Goal: Task Accomplishment & Management: Manage account settings

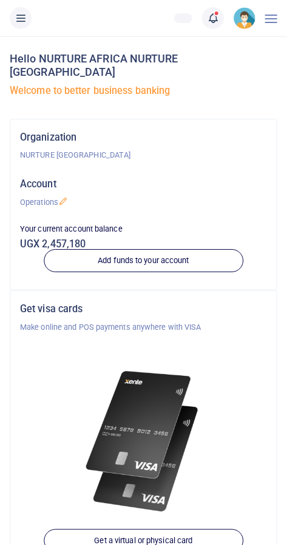
click at [219, 18] on span at bounding box center [219, 18] width 0 height 0
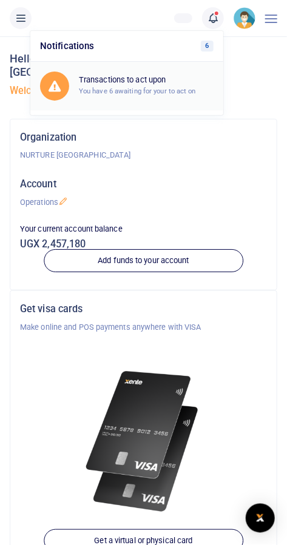
click at [165, 90] on small "You have 6 awaiting for your to act on" at bounding box center [137, 91] width 117 height 8
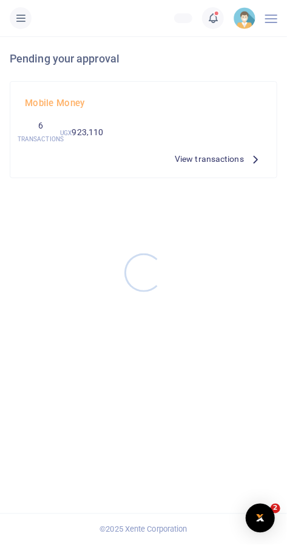
click at [218, 160] on div at bounding box center [143, 272] width 287 height 545
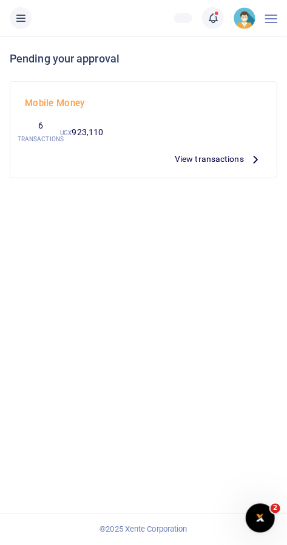
click at [209, 166] on span "View transactions" at bounding box center [209, 158] width 69 height 13
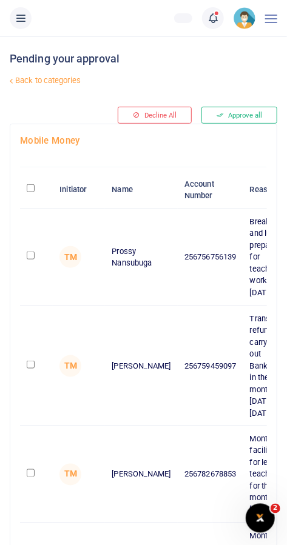
click at [31, 252] on input "checkbox" at bounding box center [31, 256] width 8 height 8
checkbox input "true"
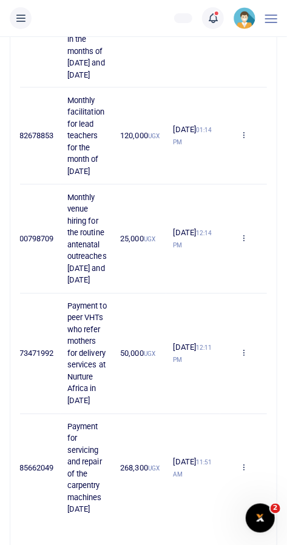
scroll to position [389, 0]
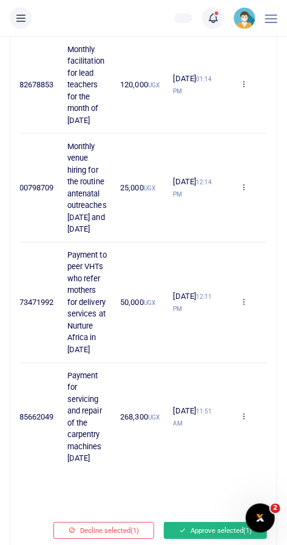
click at [211, 524] on button "Approve selected (1)" at bounding box center [215, 531] width 103 height 17
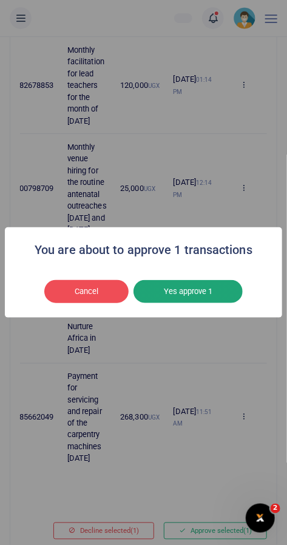
click at [207, 303] on button "Yes approve 1" at bounding box center [187, 291] width 109 height 23
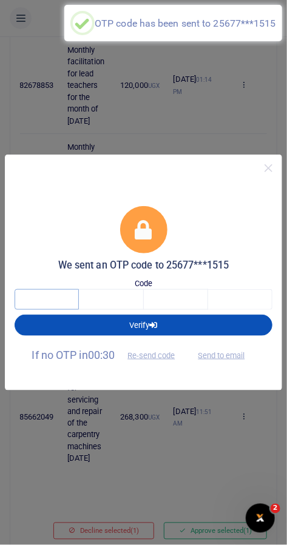
click at [51, 310] on input "text" at bounding box center [47, 299] width 64 height 21
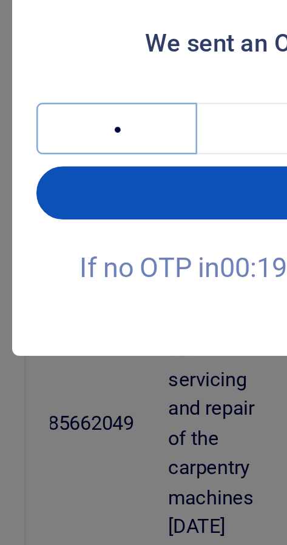
type input "2"
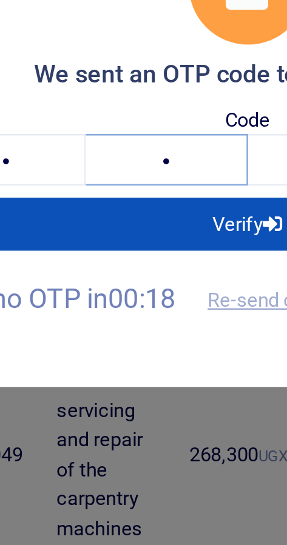
type input "4"
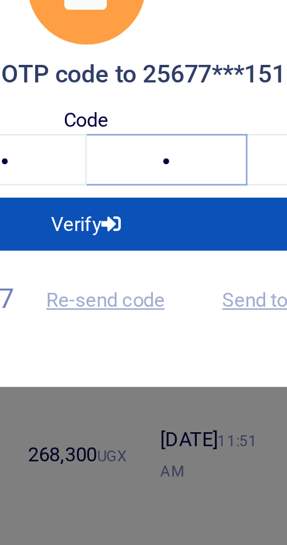
type input "0"
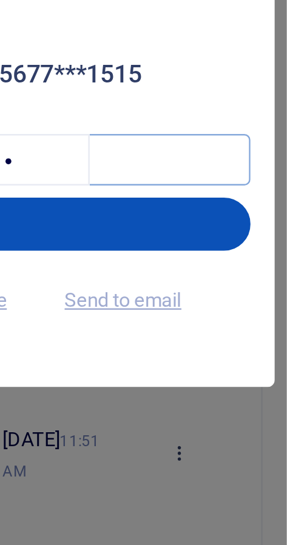
type input "4"
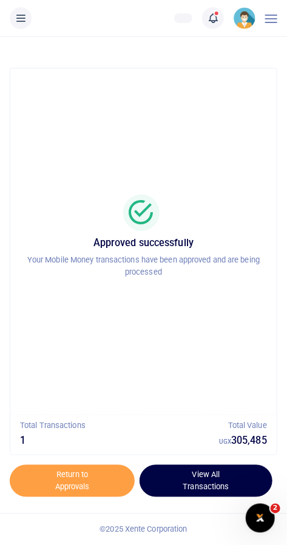
click at [214, 476] on link "View All Transactions" at bounding box center [206, 481] width 133 height 33
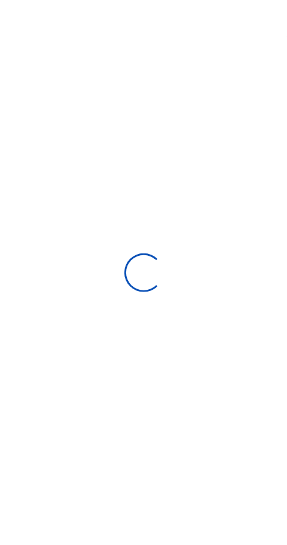
select select
type input "[DATE] - [DATE]"
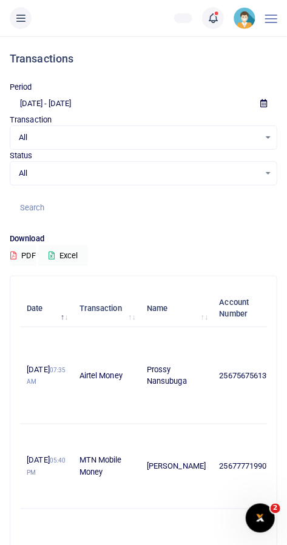
click at [214, 23] on icon at bounding box center [213, 18] width 12 height 13
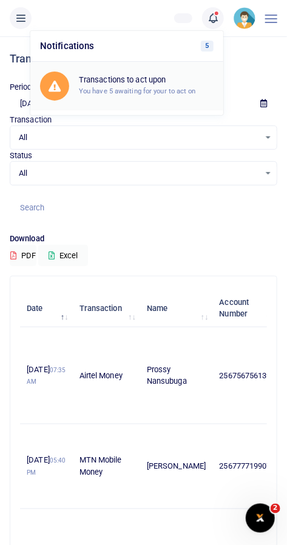
click at [170, 95] on small "You have 5 awaiting for your to act on" at bounding box center [137, 91] width 117 height 8
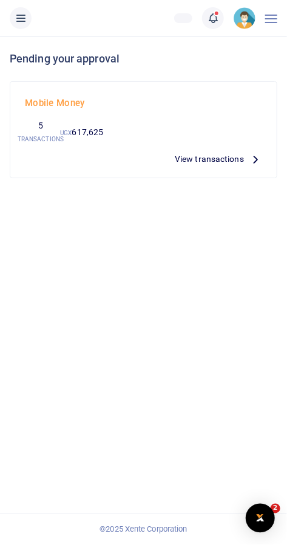
click at [214, 162] on span "View transactions" at bounding box center [209, 158] width 69 height 13
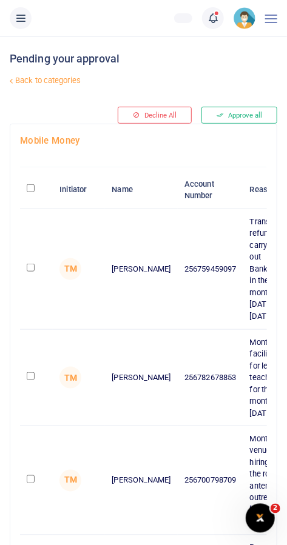
click at [29, 374] on input "checkbox" at bounding box center [31, 376] width 8 height 8
checkbox input "true"
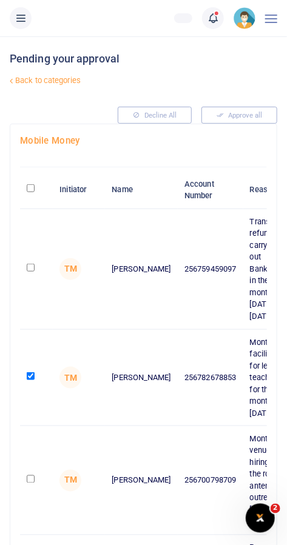
click at [31, 476] on input "checkbox" at bounding box center [31, 480] width 8 height 8
checkbox input "true"
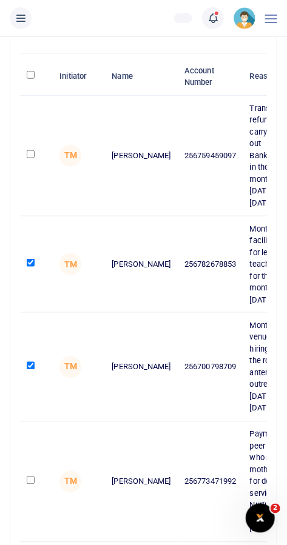
scroll to position [116, 0]
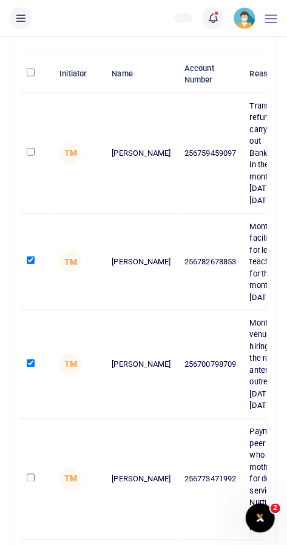
click at [35, 480] on input "checkbox" at bounding box center [31, 478] width 8 height 8
checkbox input "true"
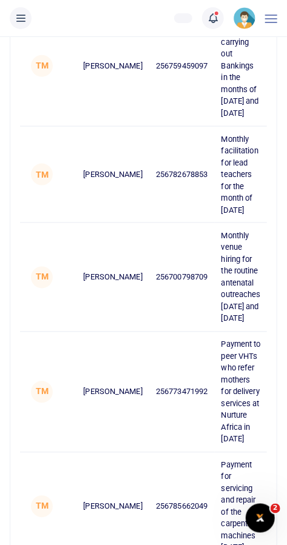
scroll to position [0, 0]
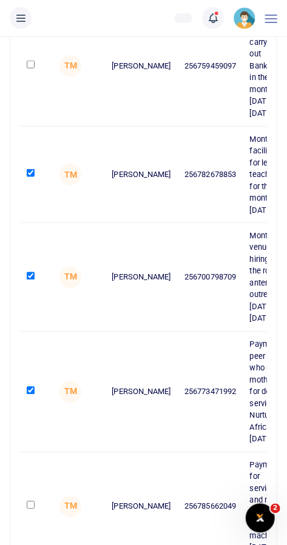
click at [31, 510] on input "checkbox" at bounding box center [31, 506] width 8 height 8
checkbox input "true"
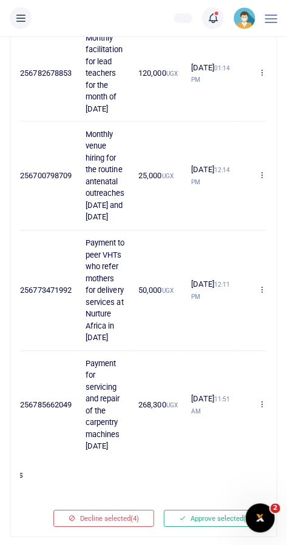
scroll to position [0, 181]
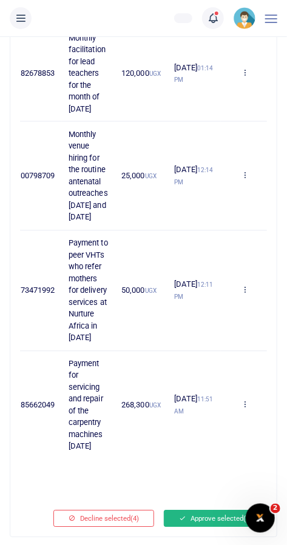
click at [211, 526] on button "Approve selected (4)" at bounding box center [215, 519] width 103 height 17
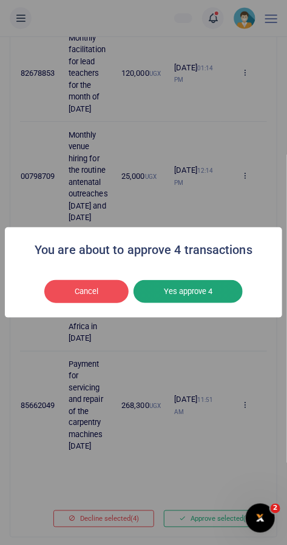
click at [214, 303] on button "Yes approve 4" at bounding box center [187, 291] width 109 height 23
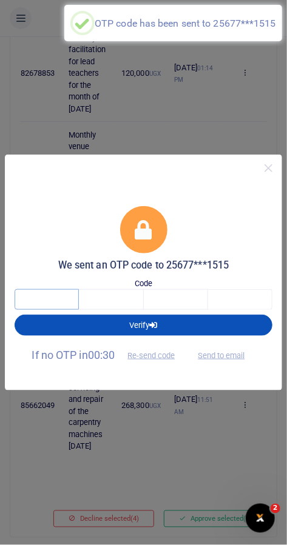
click at [52, 310] on input "text" at bounding box center [47, 299] width 64 height 21
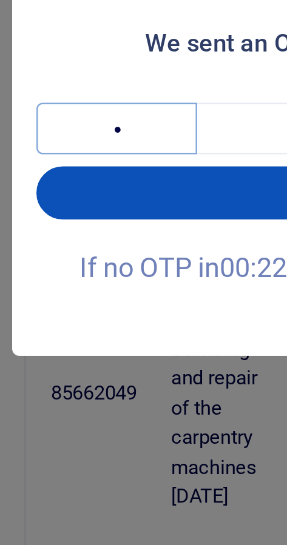
type input "4"
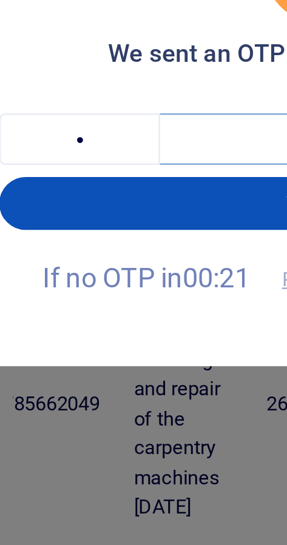
scroll to position [305, 0]
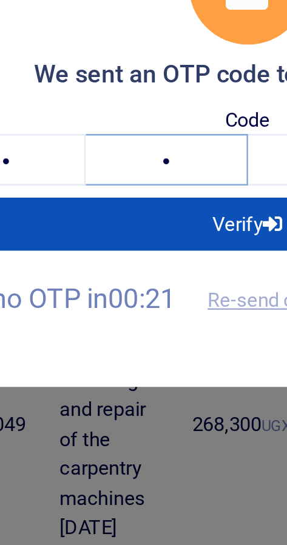
type input "0"
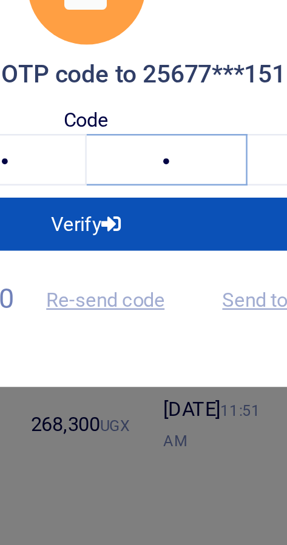
type input "7"
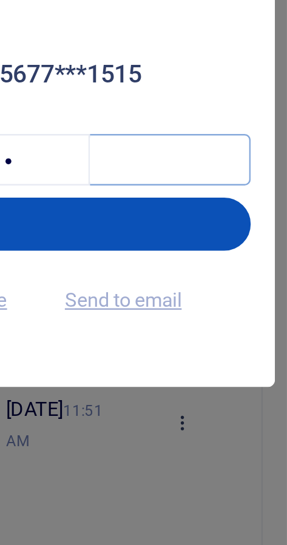
type input "1"
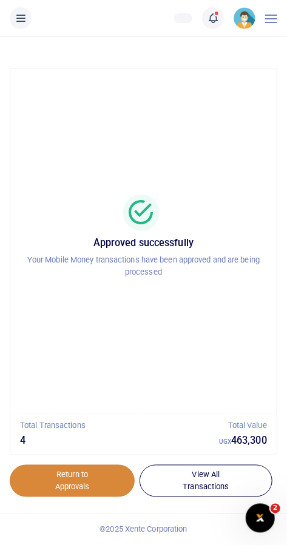
click at [87, 484] on link "Return to Approvals" at bounding box center [72, 481] width 125 height 33
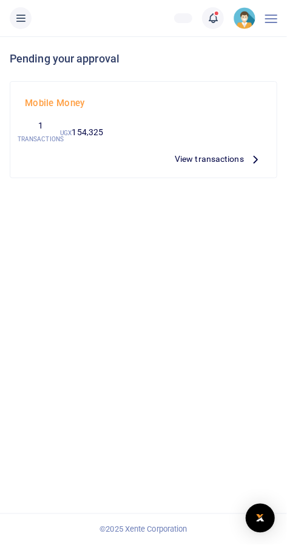
click at [215, 161] on span "View transactions" at bounding box center [209, 158] width 69 height 13
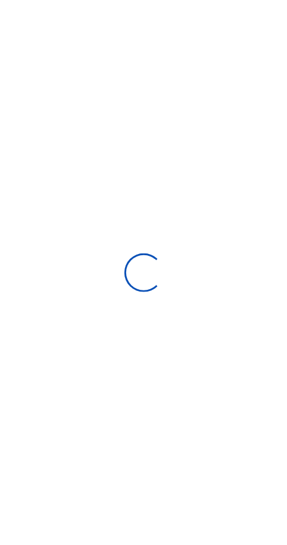
click at [224, 167] on div at bounding box center [143, 272] width 287 height 545
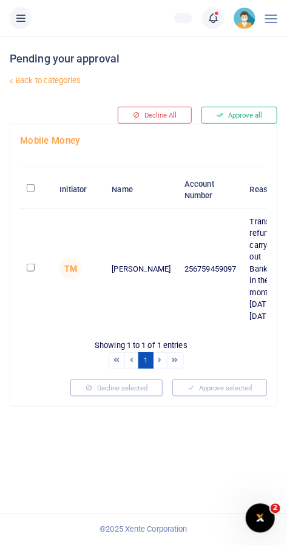
click at [219, 18] on span at bounding box center [219, 18] width 0 height 0
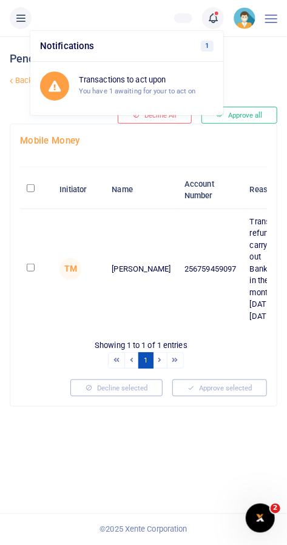
click at [99, 503] on div "Pending your approval Back to categories Decline All Approve all Mobile Money I…" at bounding box center [143, 290] width 287 height 509
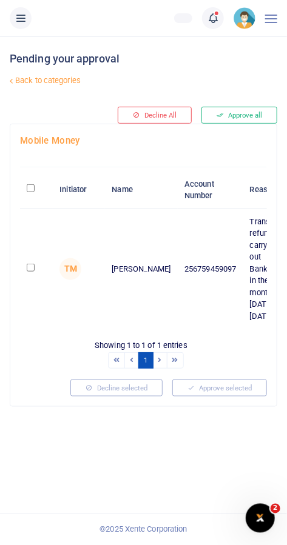
click at [29, 12] on button at bounding box center [21, 18] width 22 height 22
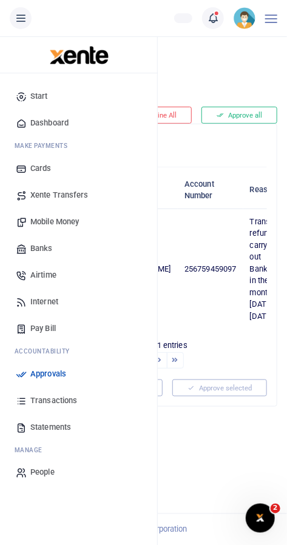
click at [78, 399] on link "Transactions" at bounding box center [79, 401] width 138 height 27
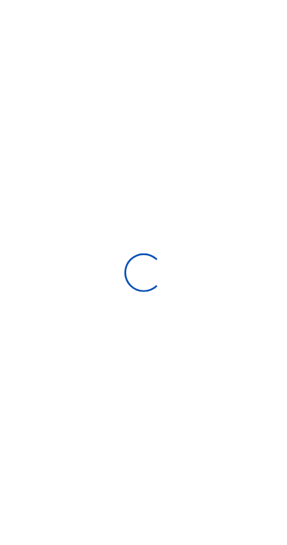
select select
type input "[DATE] - [DATE]"
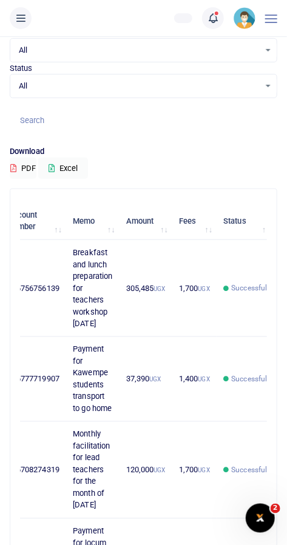
scroll to position [0, 255]
